Goal: Task Accomplishment & Management: Manage account settings

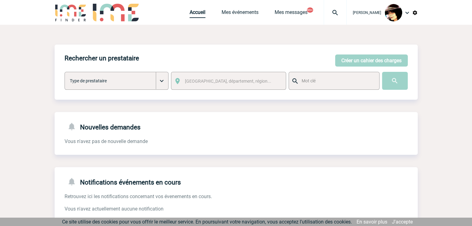
click at [190, 12] on link "Accueil" at bounding box center [198, 13] width 16 height 9
drag, startPoint x: 195, startPoint y: 11, endPoint x: 160, endPoint y: 3, distance: 35.1
click at [195, 11] on link "Accueil" at bounding box center [198, 13] width 16 height 9
click at [328, 11] on img at bounding box center [335, 12] width 22 height 7
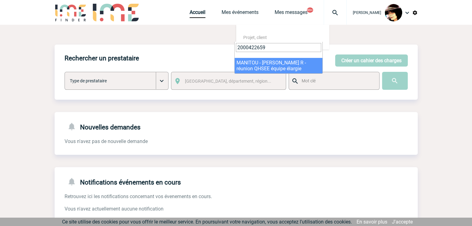
type input "2000422659"
select select "22160"
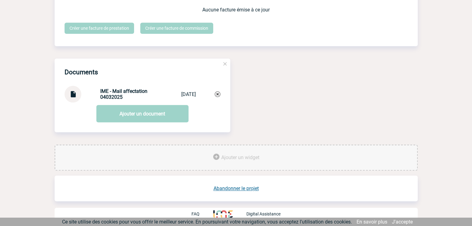
scroll to position [599, 0]
click at [234, 188] on link "Abandonner le projet" at bounding box center [235, 189] width 45 height 6
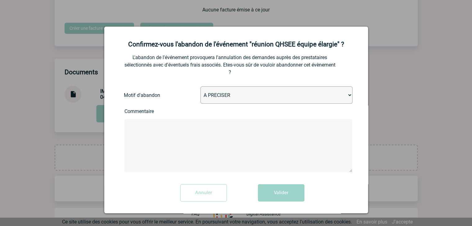
click at [220, 92] on select "A PRECISER Projet annulé Projet reporté Evénement organisé en interne A fait ap…" at bounding box center [276, 95] width 152 height 17
select select "ABANDON_PROJET_02"
click at [200, 87] on select "A PRECISER Projet annulé Projet reporté Evénement organisé en interne A fait ap…" at bounding box center [276, 95] width 152 height 17
drag, startPoint x: 275, startPoint y: 192, endPoint x: 271, endPoint y: 190, distance: 4.9
click at [274, 192] on button "Valider" at bounding box center [281, 193] width 47 height 17
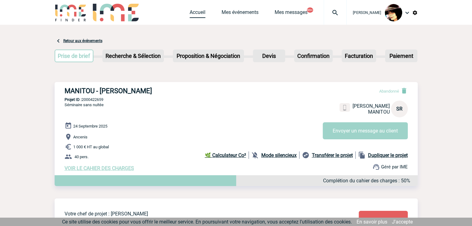
click at [197, 14] on link "Accueil" at bounding box center [198, 13] width 16 height 9
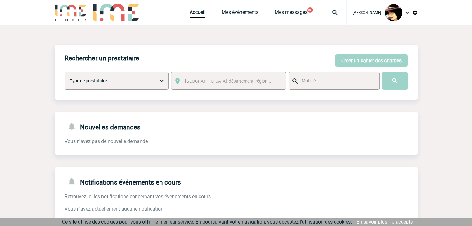
click at [328, 13] on img at bounding box center [335, 12] width 22 height 7
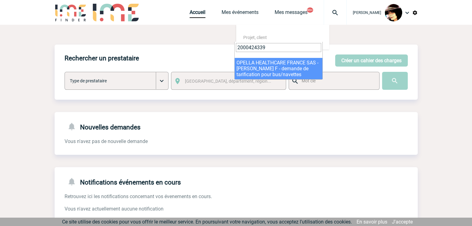
type input "2000424339"
select select "23840"
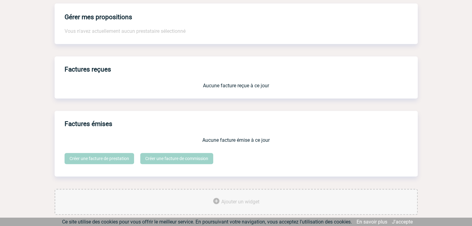
scroll to position [513, 0]
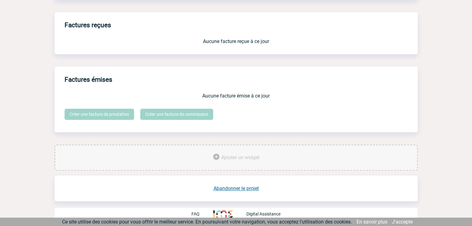
click at [234, 187] on link "Abandonner le projet" at bounding box center [235, 189] width 45 height 6
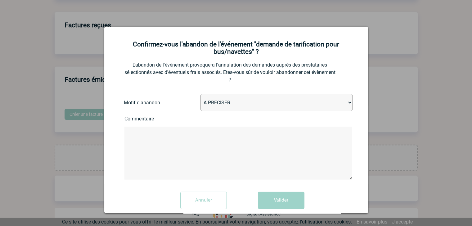
click at [217, 109] on select "A PRECISER Projet annulé Projet reporté Evénement organisé en interne A fait ap…" at bounding box center [276, 102] width 152 height 17
select select "ABANDON_PROJET_02"
click at [200, 95] on select "A PRECISER Projet annulé Projet reporté Evénement organisé en interne A fait ap…" at bounding box center [276, 102] width 152 height 17
click at [268, 201] on button "Valider" at bounding box center [281, 200] width 47 height 17
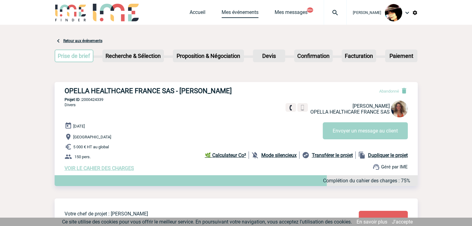
click at [246, 12] on link "Mes événements" at bounding box center [240, 13] width 37 height 9
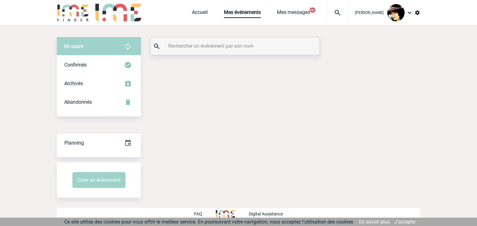
click at [228, 52] on div at bounding box center [234, 46] width 169 height 17
click at [228, 50] on input "text" at bounding box center [236, 46] width 138 height 9
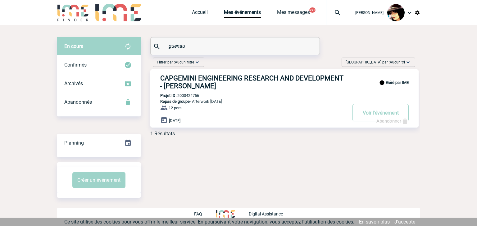
drag, startPoint x: 195, startPoint y: 45, endPoint x: 119, endPoint y: 51, distance: 76.6
click at [119, 51] on div "En cours En cours Confirmés Archivés Abandonnés En cours Confirmés Archivés Aba…" at bounding box center [238, 89] width 363 height 105
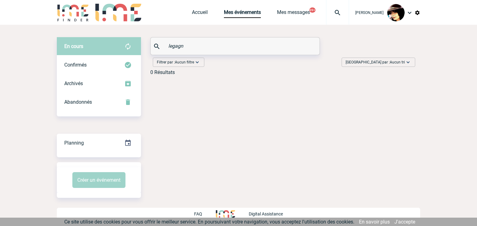
type input "legagn"
click at [199, 12] on link "Accueil" at bounding box center [200, 13] width 16 height 9
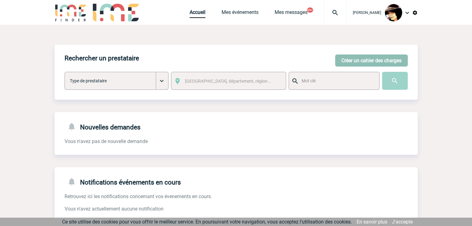
click at [347, 58] on button "Créer un cahier des charges" at bounding box center [371, 61] width 73 height 12
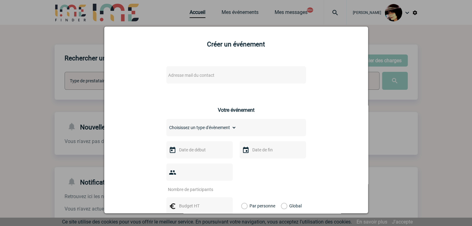
click at [213, 75] on span "Adresse mail du contact" at bounding box center [220, 75] width 109 height 9
type input "chloe.legagneur@capgemini.com"
click at [406, 129] on div at bounding box center [236, 113] width 472 height 226
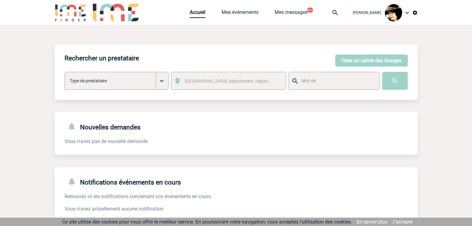
click at [333, 11] on img at bounding box center [335, 12] width 22 height 7
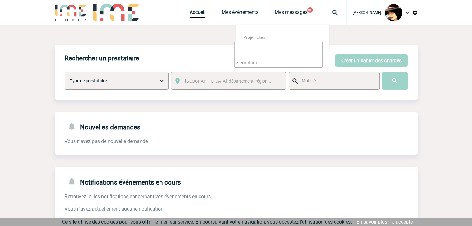
click at [280, 48] on input "search" at bounding box center [278, 47] width 85 height 9
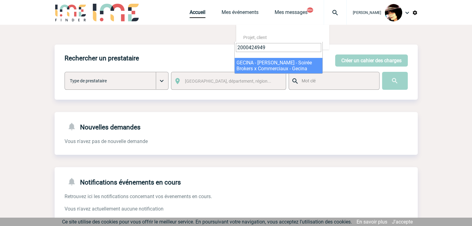
type input "2000424949"
select select "24450"
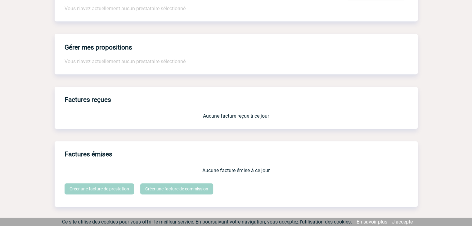
scroll to position [513, 0]
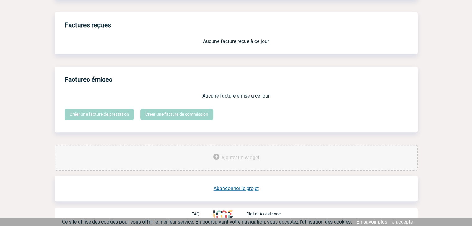
click at [233, 186] on link "Abandonner le projet" at bounding box center [235, 189] width 45 height 6
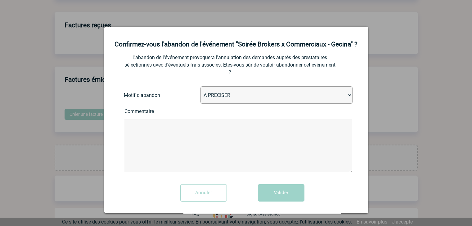
click at [220, 104] on select "A PRECISER Projet annulé Projet reporté Evénement organisé en interne A fait ap…" at bounding box center [276, 95] width 152 height 17
select select "ABANDON_PROJET_10"
click at [200, 95] on select "A PRECISER Projet annulé Projet reporté Evénement organisé en interne A fait ap…" at bounding box center [276, 95] width 152 height 17
click at [272, 201] on button "Valider" at bounding box center [281, 193] width 47 height 17
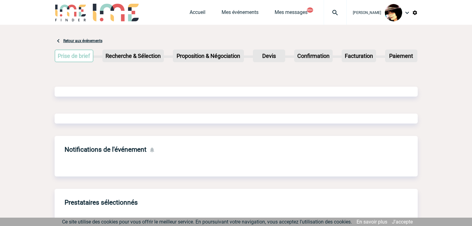
scroll to position [296, 0]
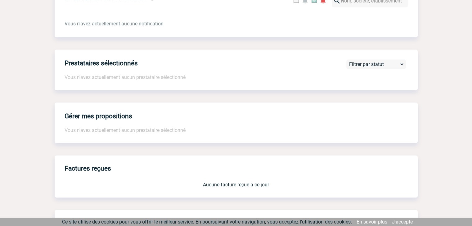
click at [304, 192] on div "Factures reçues Aucune facture reçue à ce jour" at bounding box center [236, 177] width 363 height 42
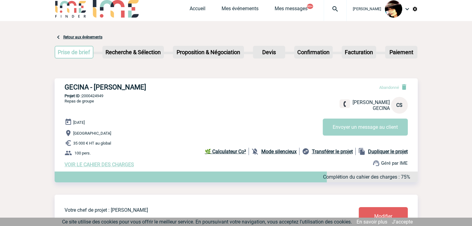
scroll to position [0, 0]
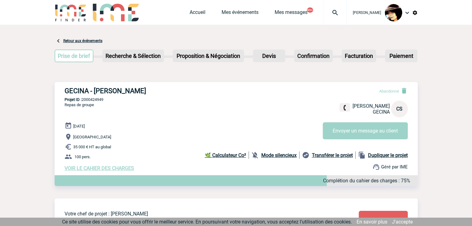
click at [327, 16] on img at bounding box center [335, 12] width 22 height 7
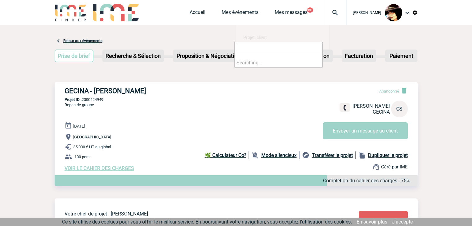
type input "2000425316"
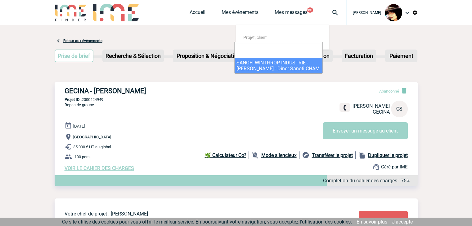
select select "24817"
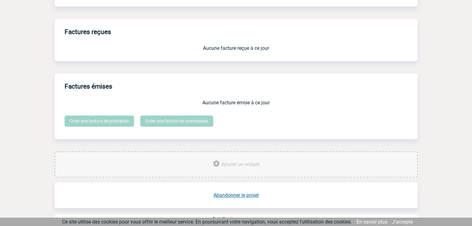
scroll to position [513, 0]
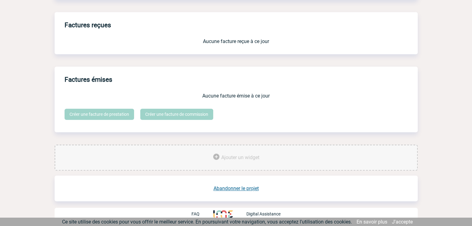
click at [236, 188] on link "Abandonner le projet" at bounding box center [235, 189] width 45 height 6
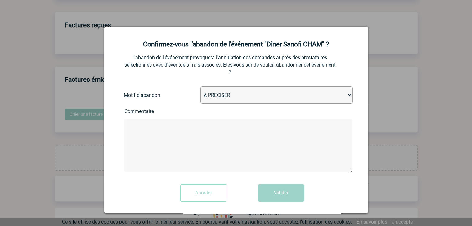
click at [245, 95] on select "A PRECISER Projet annulé Projet reporté Evénement organisé en interne A fait ap…" at bounding box center [276, 95] width 152 height 17
click at [200, 87] on select "A PRECISER Projet annulé Projet reporté Evénement organisé en interne A fait ap…" at bounding box center [276, 95] width 152 height 17
click at [240, 97] on select "A PRECISER Projet annulé Projet reporté Evénement organisé en interne A fait ap…" at bounding box center [276, 95] width 152 height 17
select select "ABANDON_PROJET_13"
click at [200, 87] on select "A PRECISER Projet annulé Projet reporté Evénement organisé en interne A fait ap…" at bounding box center [276, 95] width 152 height 17
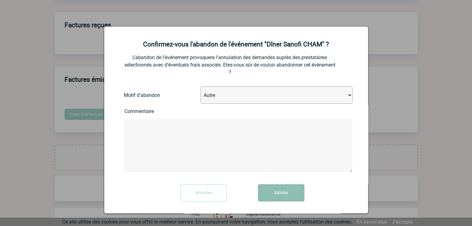
click at [275, 199] on button "Valider" at bounding box center [281, 193] width 47 height 17
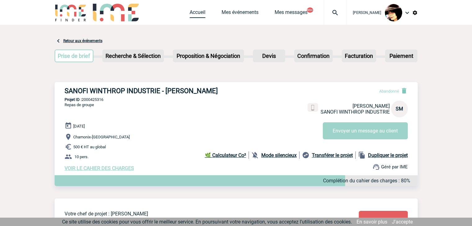
click at [190, 10] on link "Accueil" at bounding box center [198, 13] width 16 height 9
